Goal: Find specific page/section: Find specific page/section

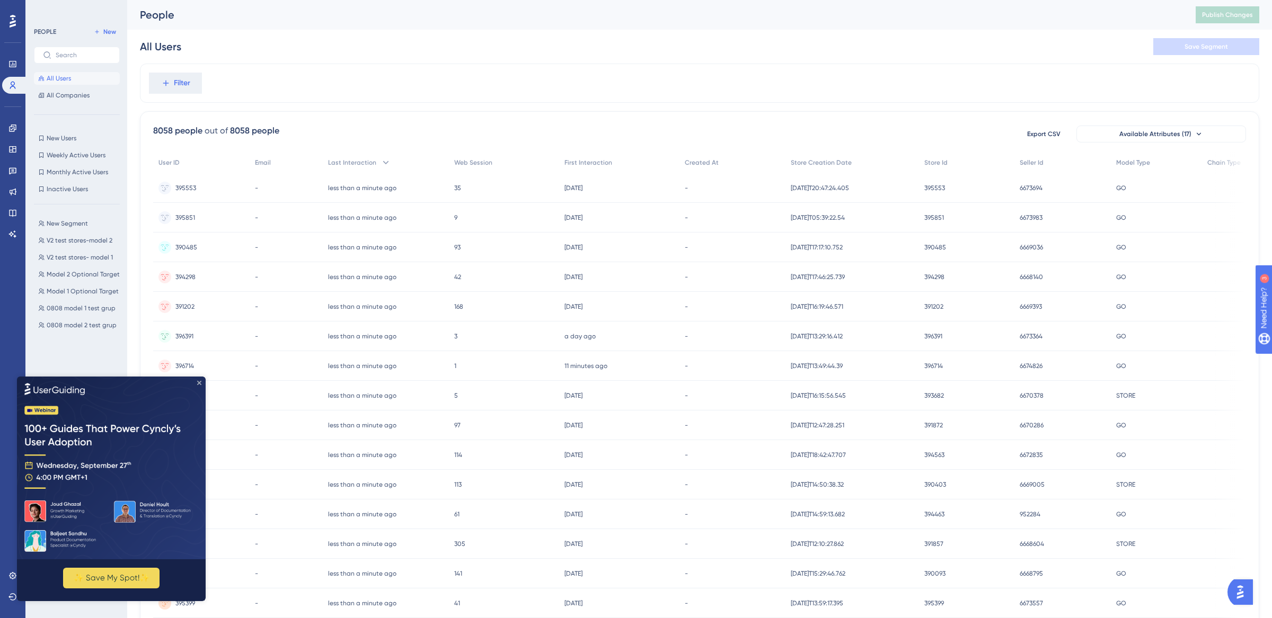
click at [199, 384] on icon "Close Preview" at bounding box center [199, 383] width 4 height 4
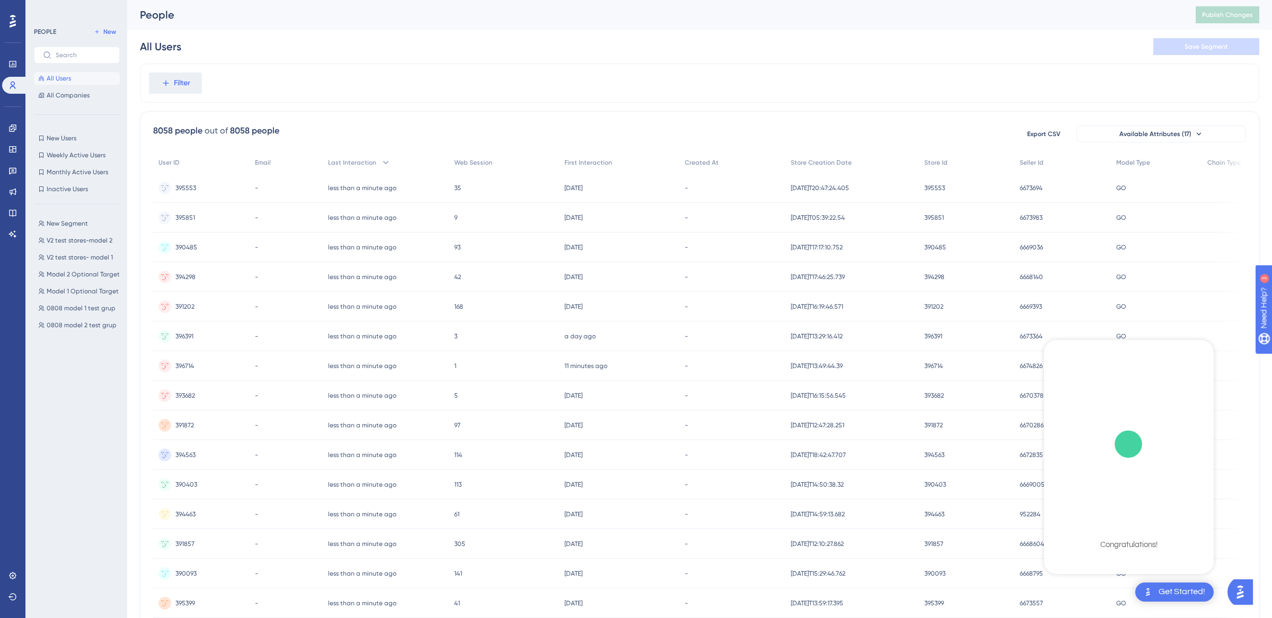
click at [1248, 488] on div "8058 people out of 8058 people Export CSV Available Attributes (17) User ID Ema…" at bounding box center [699, 462] width 1119 height 703
click at [1167, 131] on span "Available Attributes (17)" at bounding box center [1155, 134] width 72 height 8
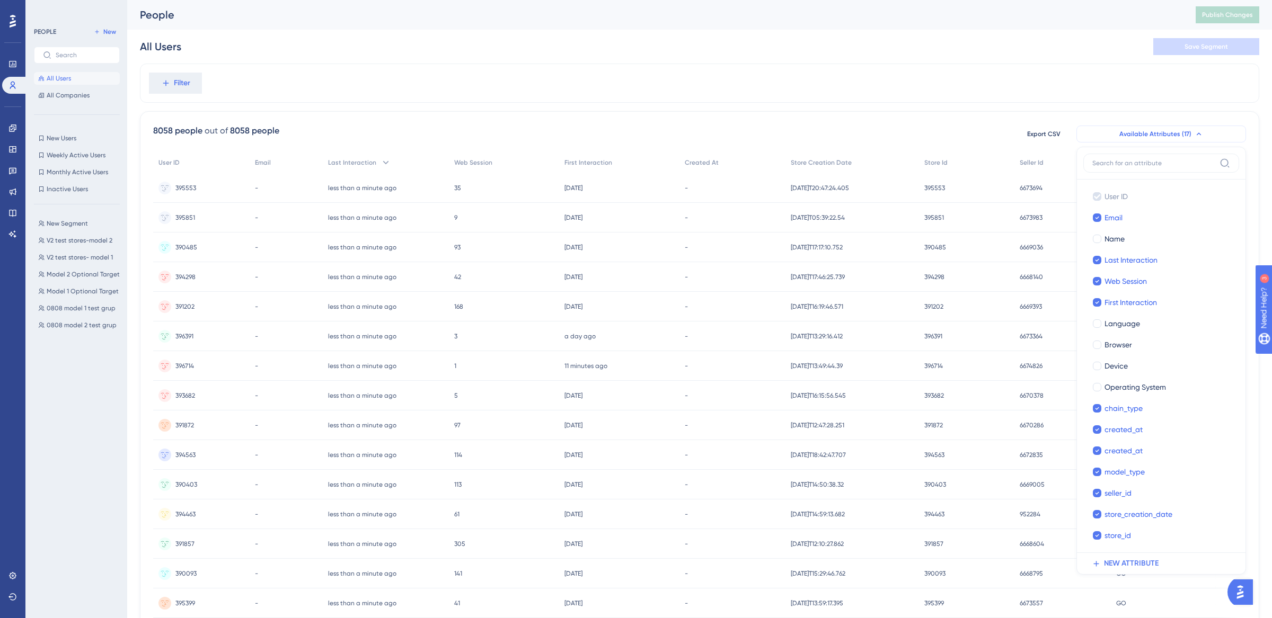
click at [1154, 130] on span "Available Attributes (17)" at bounding box center [1155, 134] width 72 height 8
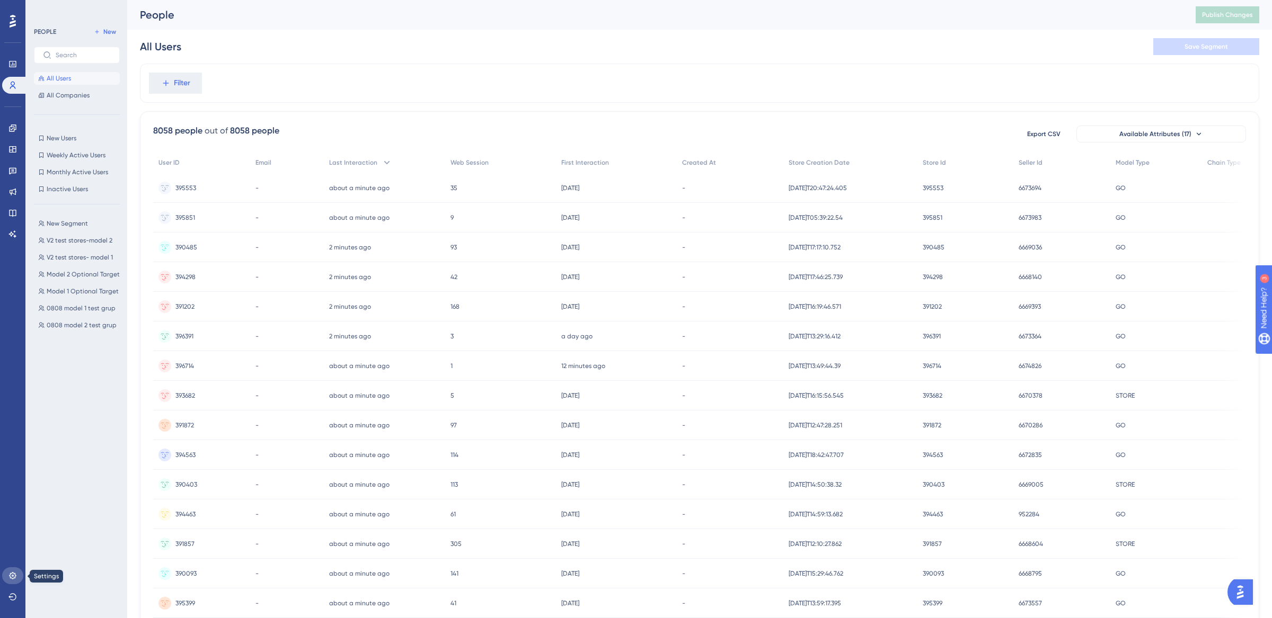
click at [13, 575] on icon at bounding box center [12, 576] width 8 height 8
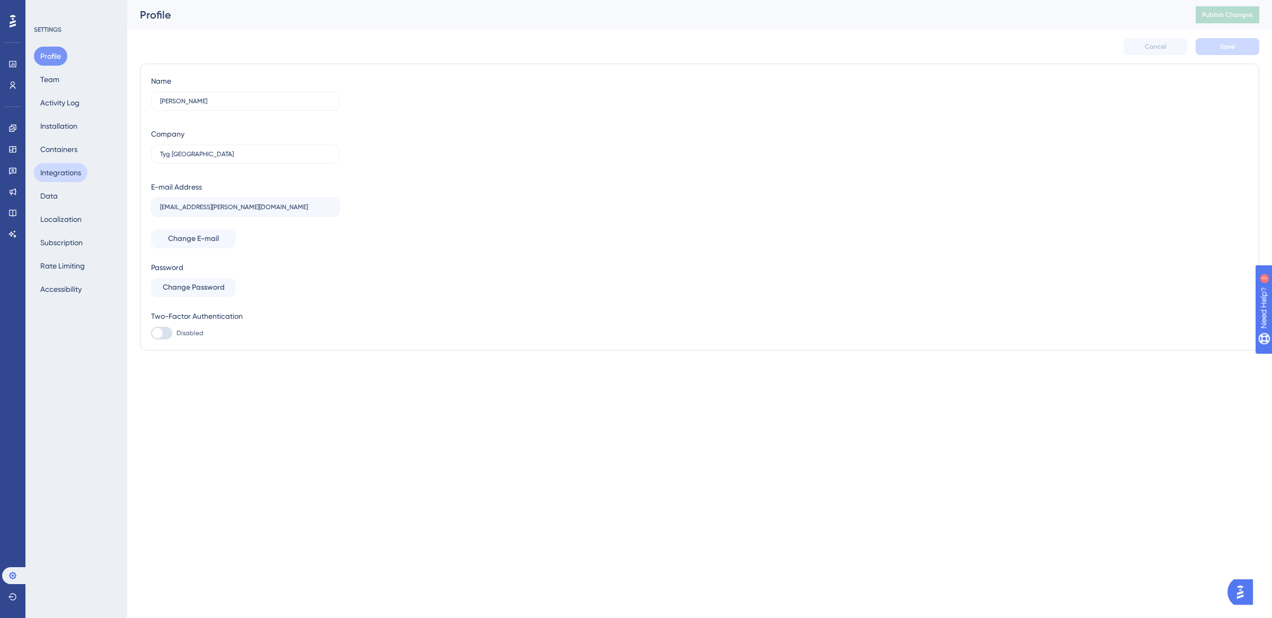
click at [62, 174] on button "Integrations" at bounding box center [61, 172] width 54 height 19
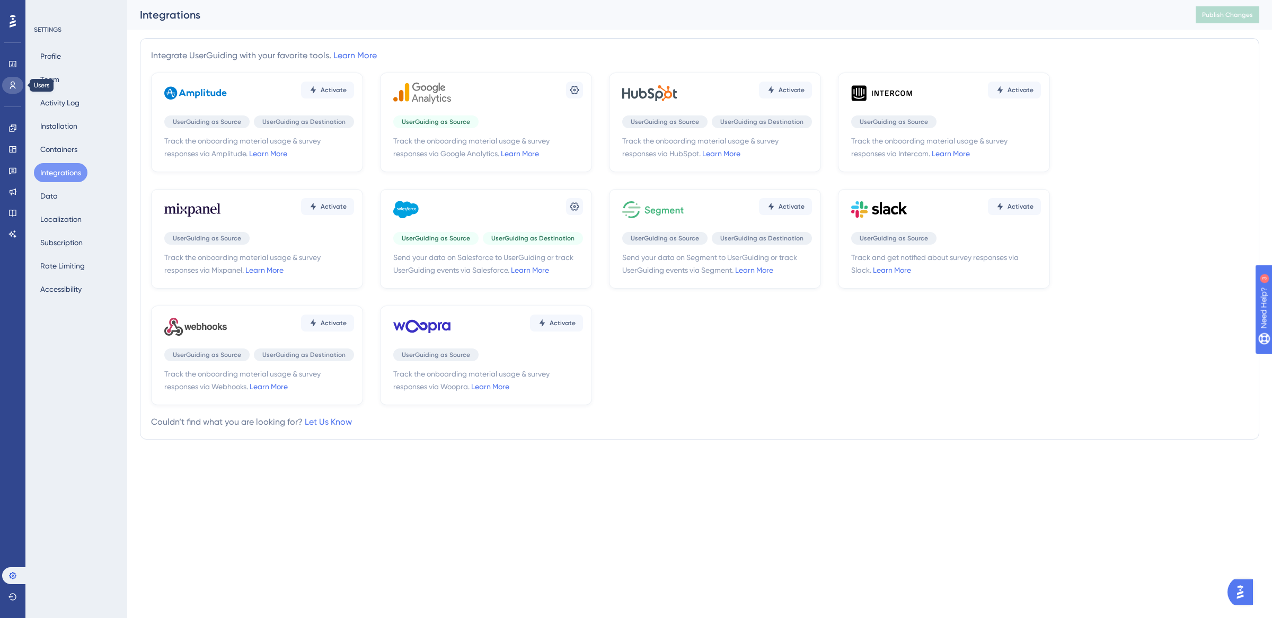
click at [12, 83] on icon at bounding box center [12, 85] width 8 height 8
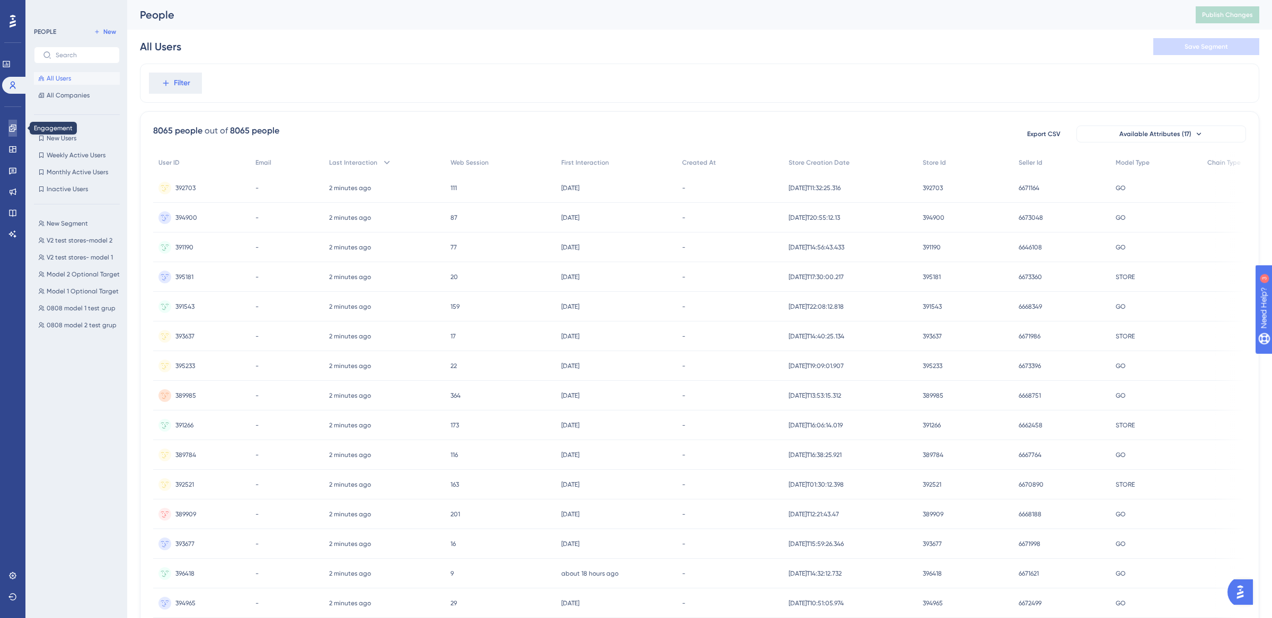
click at [15, 125] on icon at bounding box center [12, 128] width 7 height 7
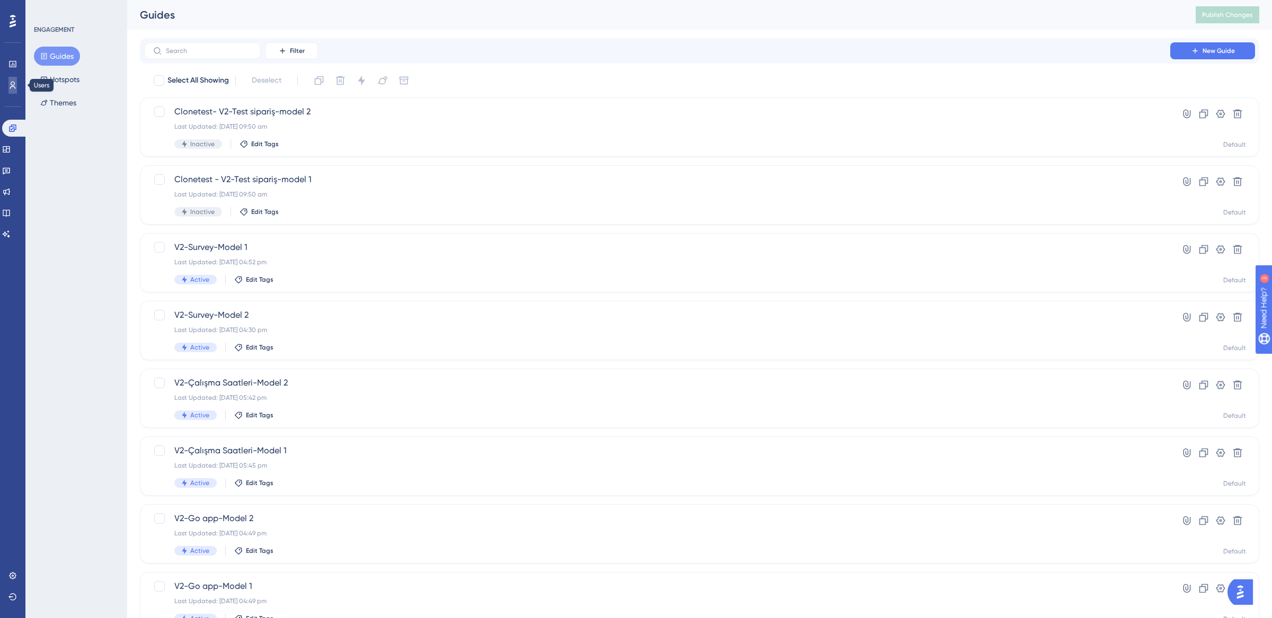
click at [12, 79] on link at bounding box center [12, 85] width 8 height 17
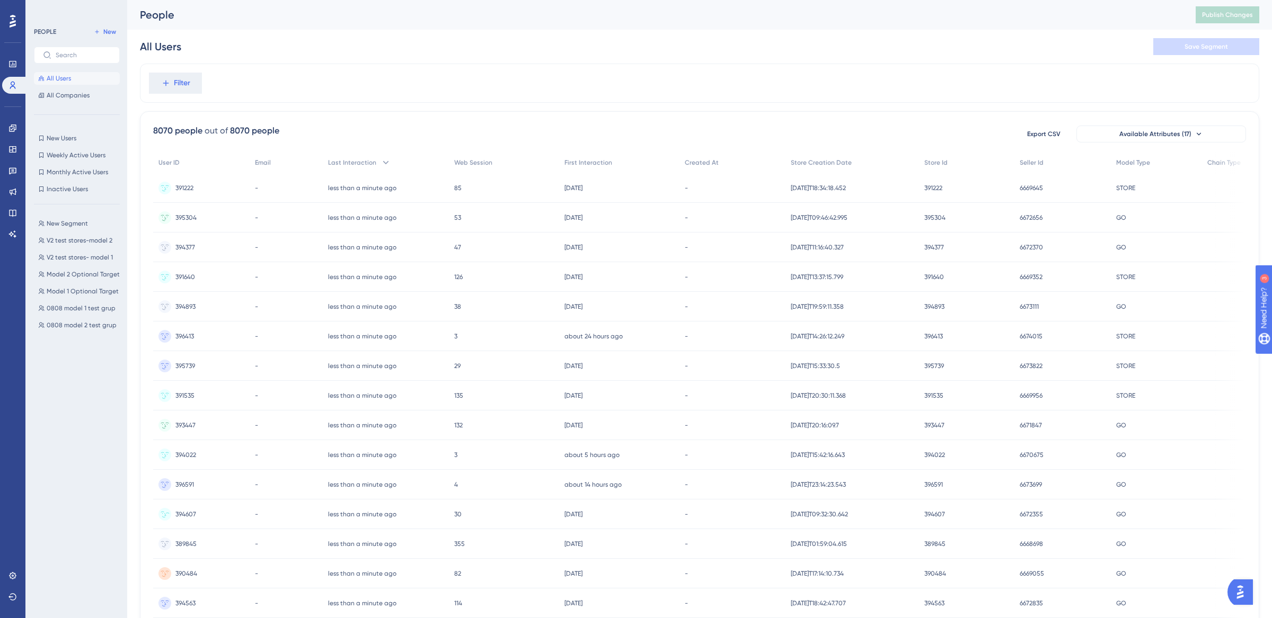
scroll to position [237, 0]
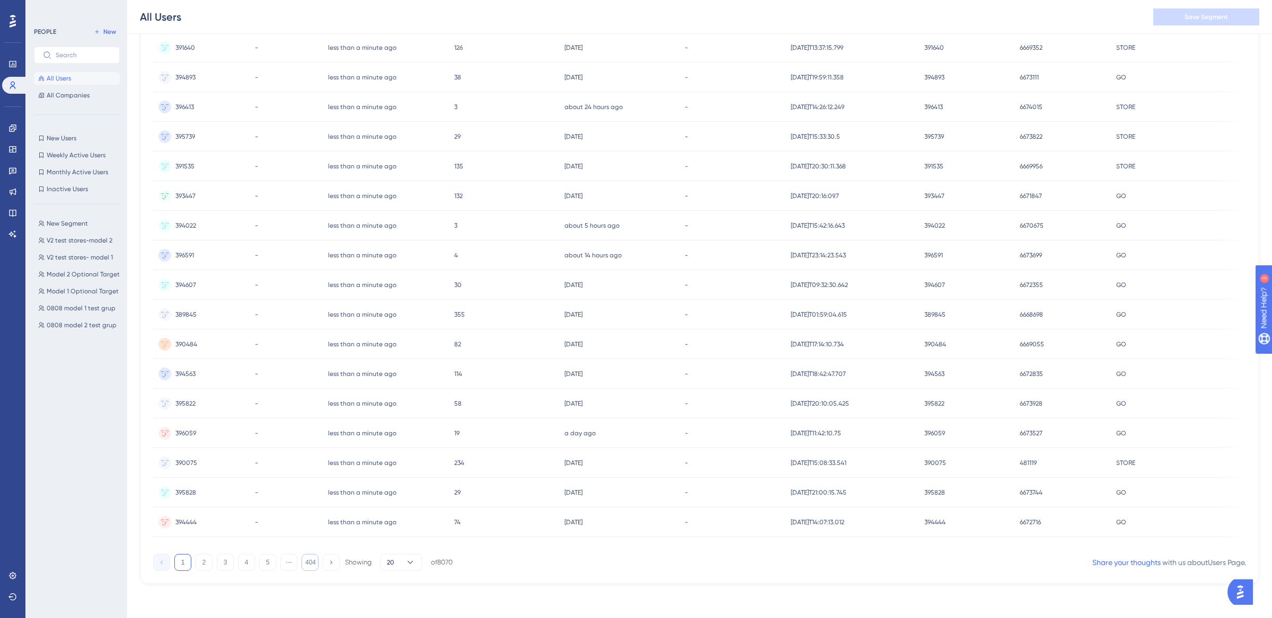
click at [306, 566] on button "404" at bounding box center [309, 562] width 17 height 17
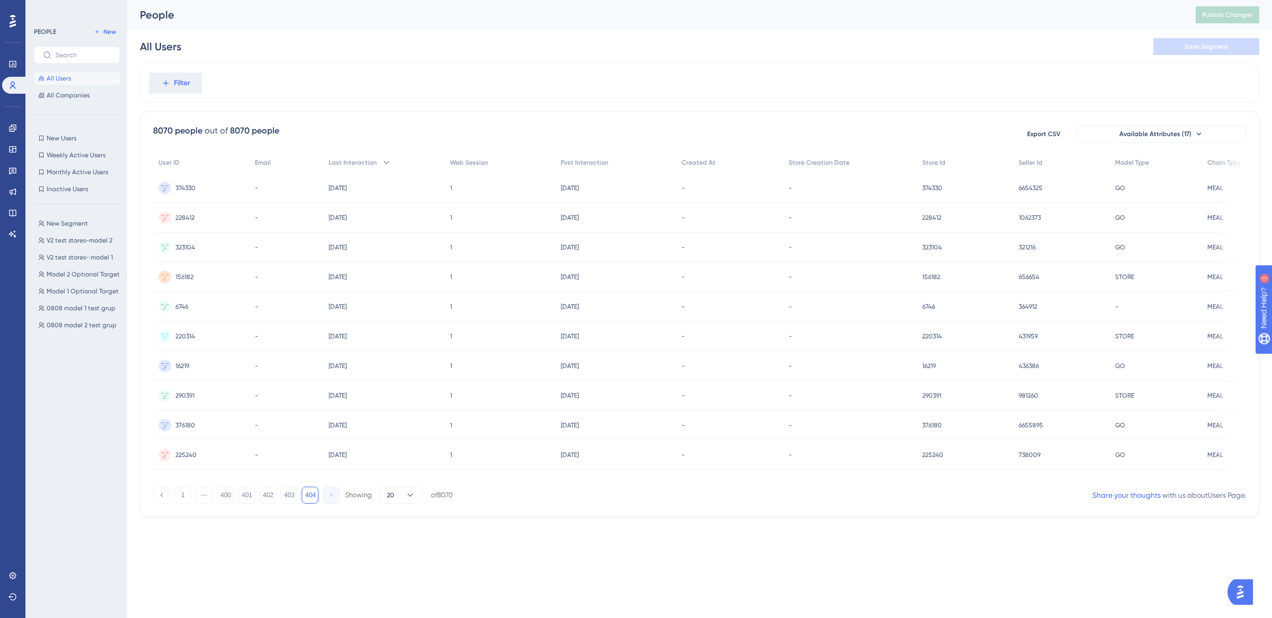
scroll to position [0, 0]
click at [185, 497] on button "1" at bounding box center [182, 495] width 17 height 17
